Goal: Task Accomplishment & Management: Manage account settings

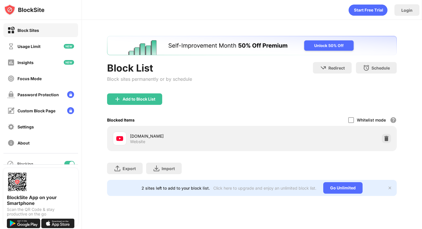
click at [352, 116] on div "Whitelist mode Block all websites except for those in your whitelist. Whitelist…" at bounding box center [373, 120] width 49 height 12
click at [352, 120] on div at bounding box center [352, 120] width 6 height 6
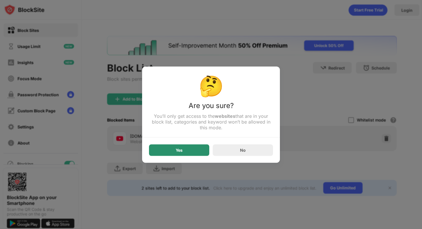
click at [176, 155] on div "Yes" at bounding box center [179, 149] width 60 height 11
